Goal: Complete application form

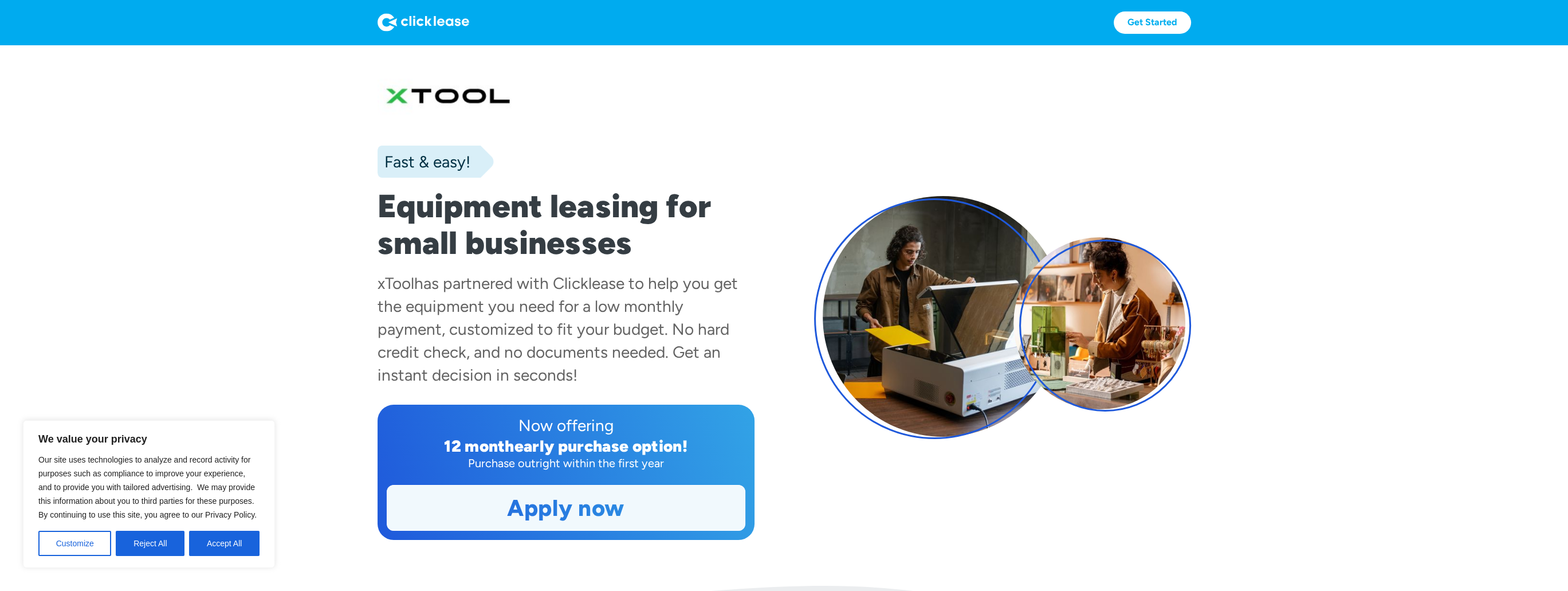
click at [507, 519] on link "Apply now" at bounding box center [566, 507] width 357 height 44
click at [589, 511] on link "Apply now" at bounding box center [566, 507] width 357 height 44
